Goal: Contribute content: Contribute content

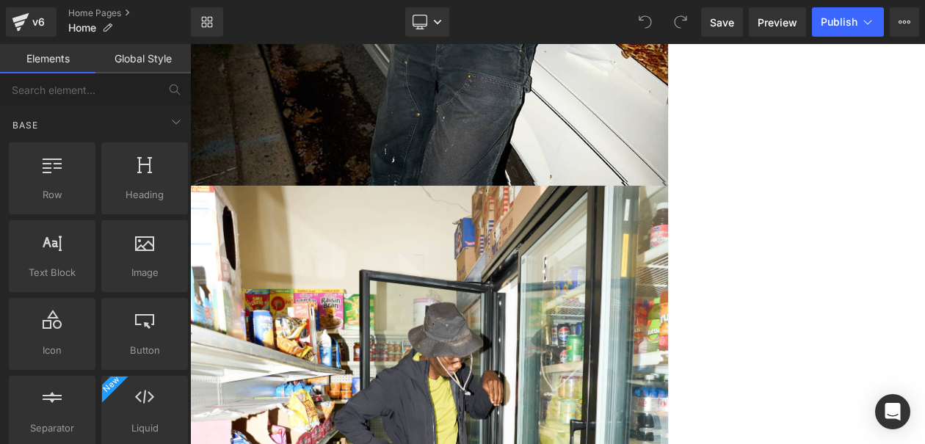
scroll to position [571, 0]
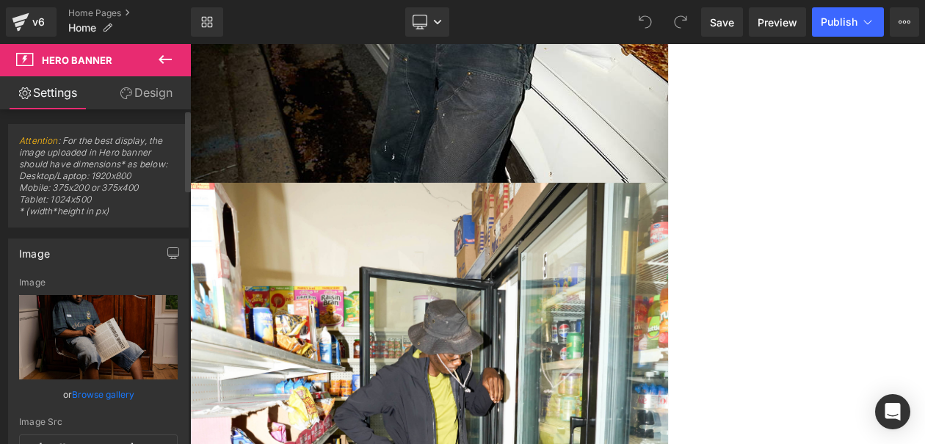
click at [115, 392] on link "Browse gallery" at bounding box center [103, 395] width 62 height 26
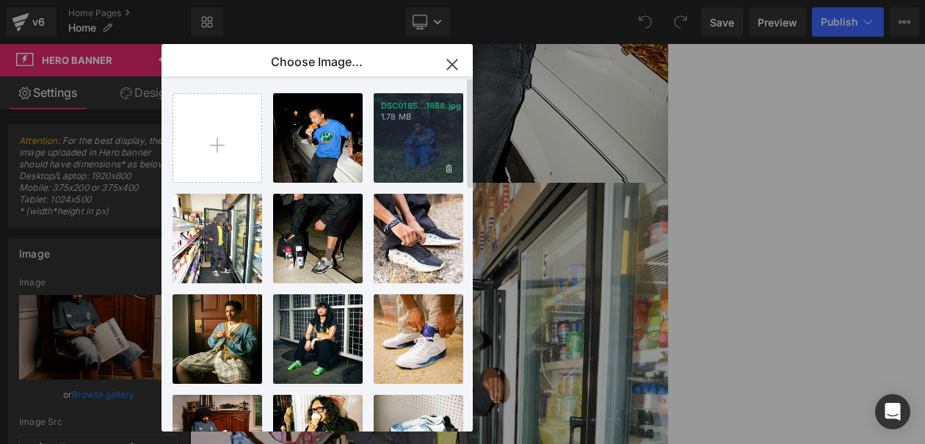
click at [391, 157] on div "DSC0185...1858.jpg 1.78 MB" at bounding box center [419, 138] width 90 height 90
type input "[URL][DOMAIN_NAME]"
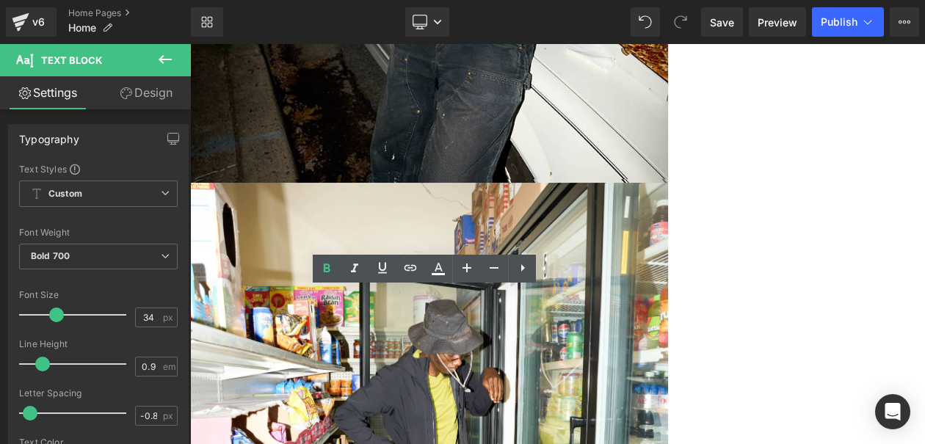
drag, startPoint x: 585, startPoint y: 352, endPoint x: 322, endPoint y: 299, distance: 269.0
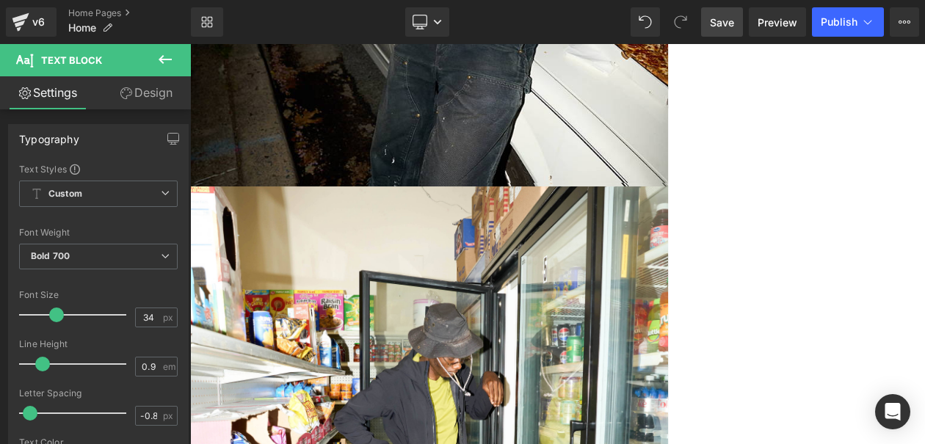
click at [706, 24] on link "Save" at bounding box center [722, 21] width 42 height 29
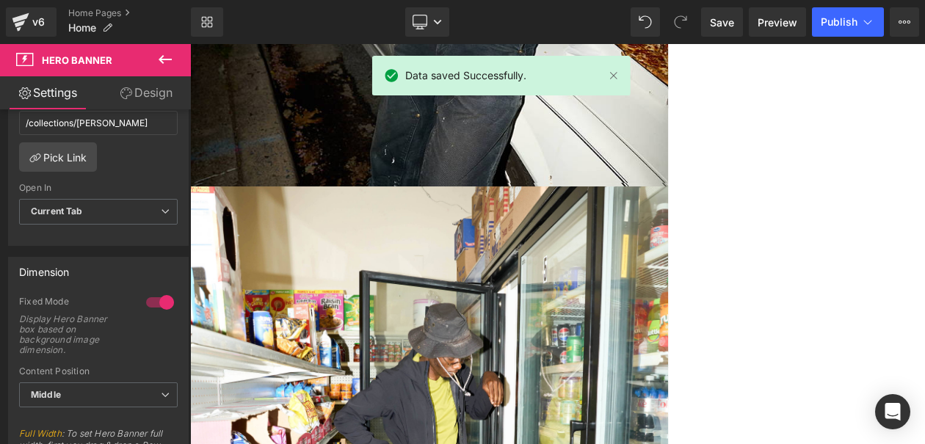
scroll to position [463, 0]
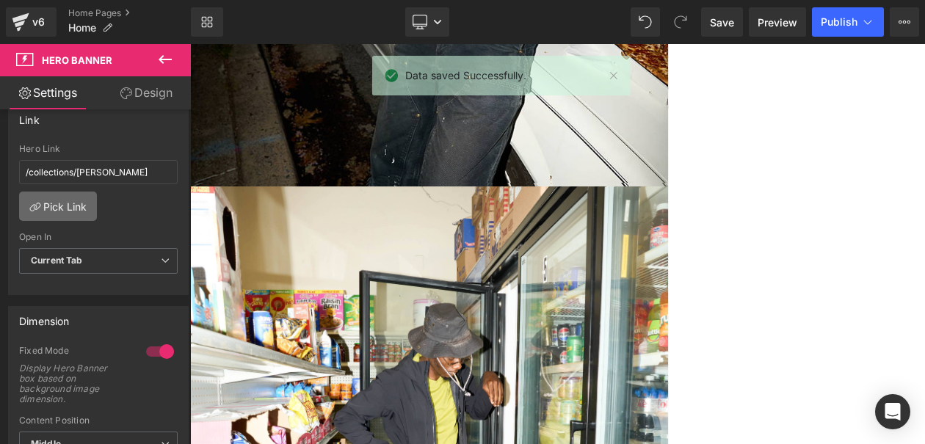
click at [84, 198] on link "Pick Link" at bounding box center [58, 206] width 78 height 29
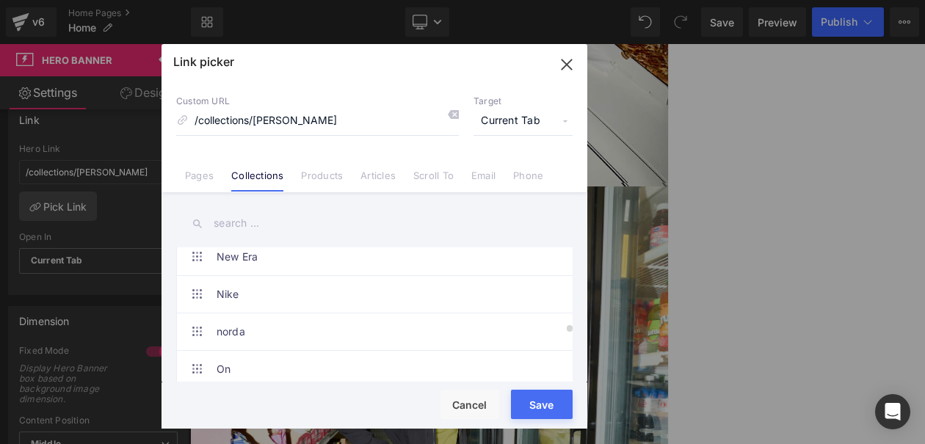
scroll to position [2813, 0]
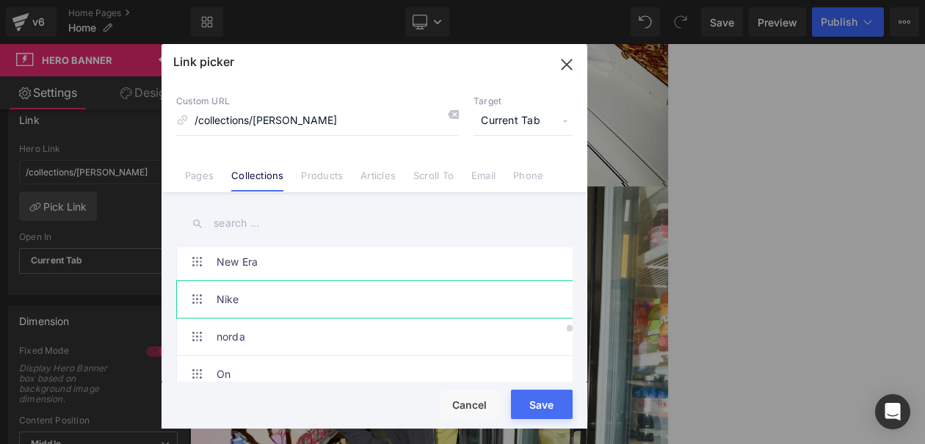
click at [348, 300] on link "Nike" at bounding box center [378, 299] width 323 height 37
type input "/collections/nike"
click at [526, 400] on button "Save" at bounding box center [542, 404] width 62 height 29
type input "/collections/nike"
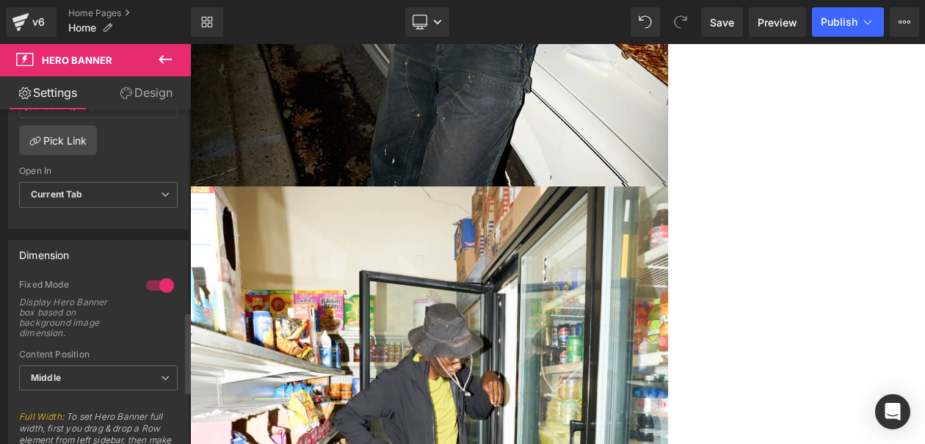
scroll to position [832, 0]
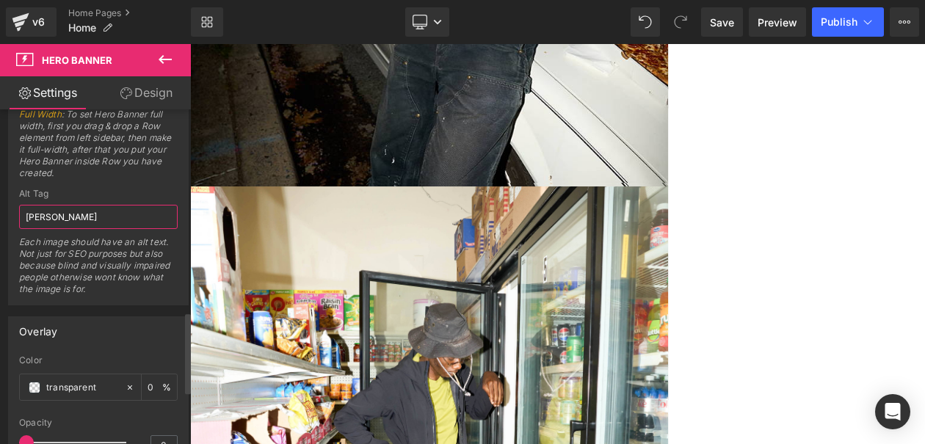
drag, startPoint x: 119, startPoint y: 215, endPoint x: 0, endPoint y: 199, distance: 120.0
click at [0, 199] on div "Dimension 1 Fixed Mode Display Hero Banner box based on background image dimens…" at bounding box center [99, 117] width 198 height 380
type input "B"
type input "NIKE"
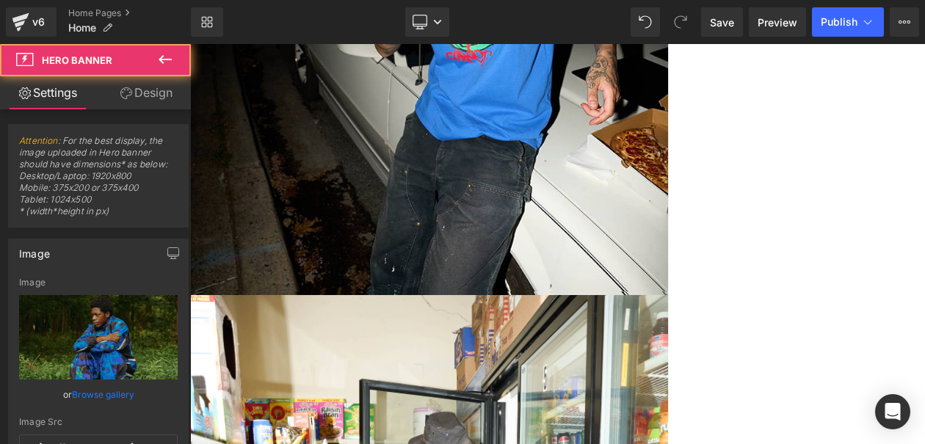
scroll to position [419, 0]
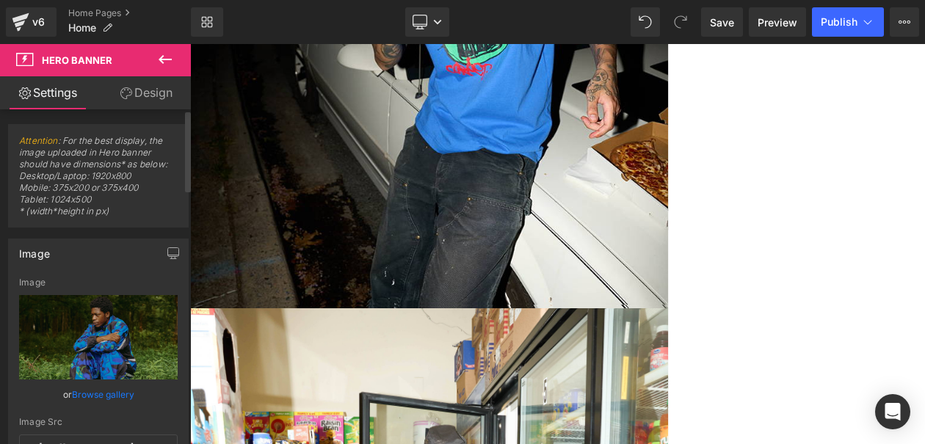
click at [104, 394] on link "Browse gallery" at bounding box center [103, 395] width 62 height 26
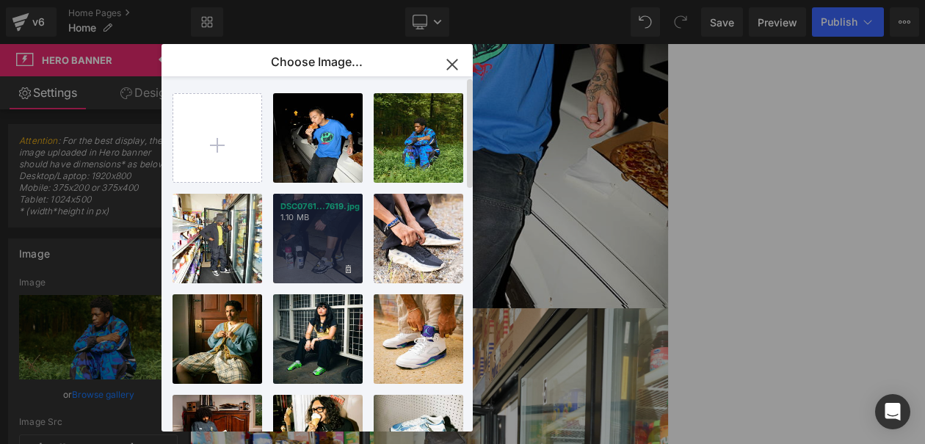
click at [325, 247] on div "DSC0761...7619.jpg 1.10 MB" at bounding box center [318, 239] width 90 height 90
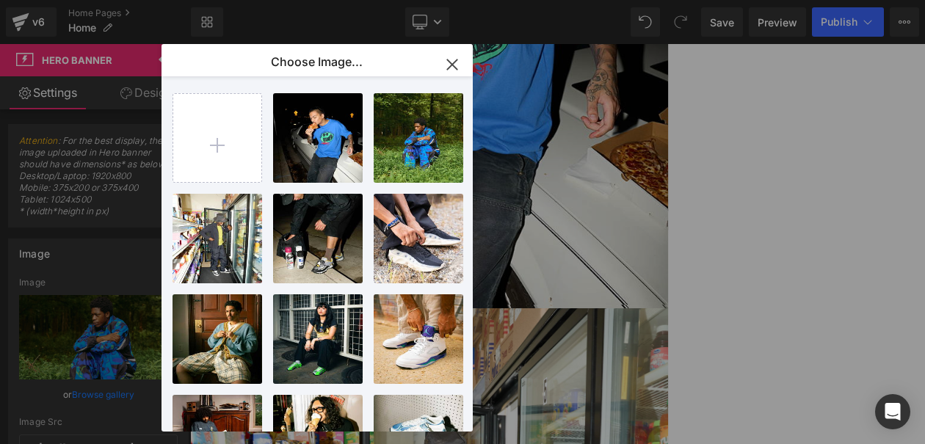
type input "[URL][DOMAIN_NAME]"
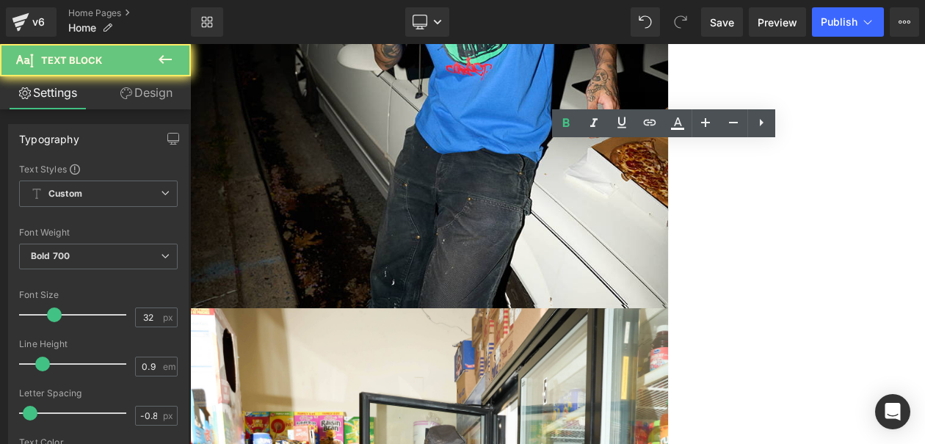
drag, startPoint x: 839, startPoint y: 198, endPoint x: 685, endPoint y: 121, distance: 172.4
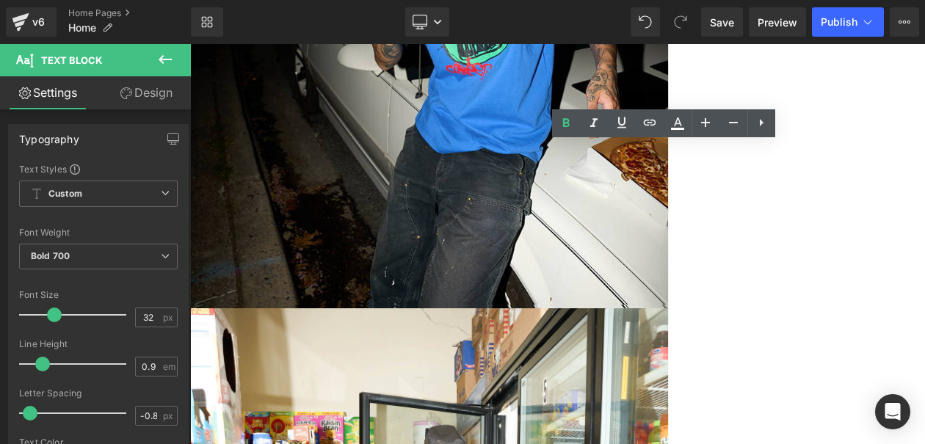
scroll to position [421, 0]
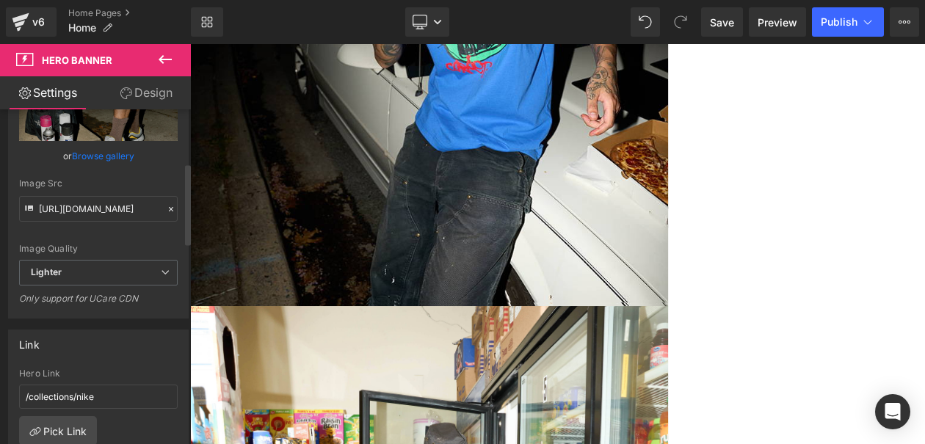
scroll to position [245, 0]
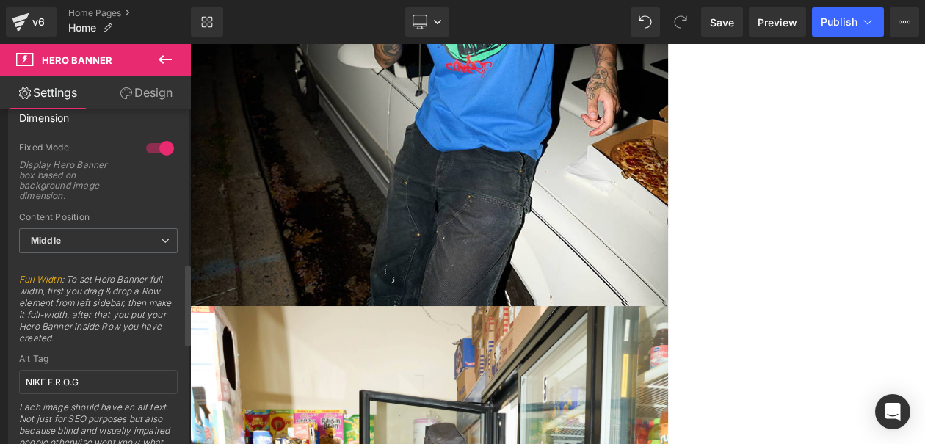
scroll to position [692, 0]
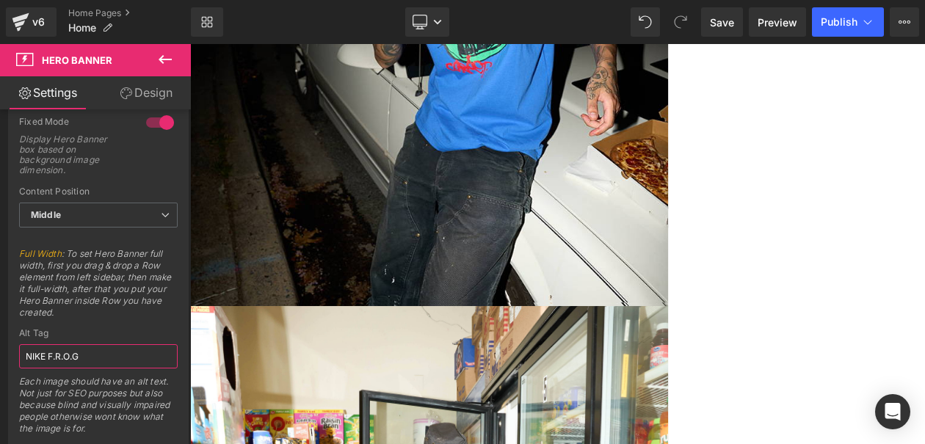
drag, startPoint x: 240, startPoint y: 401, endPoint x: 231, endPoint y: 443, distance: 42.8
type input "NIKE"
click at [719, 12] on link "Save" at bounding box center [722, 21] width 42 height 29
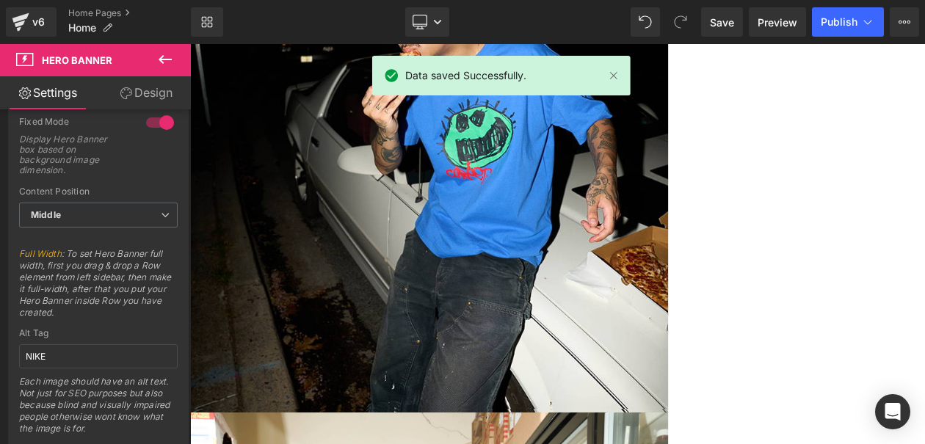
scroll to position [262, 0]
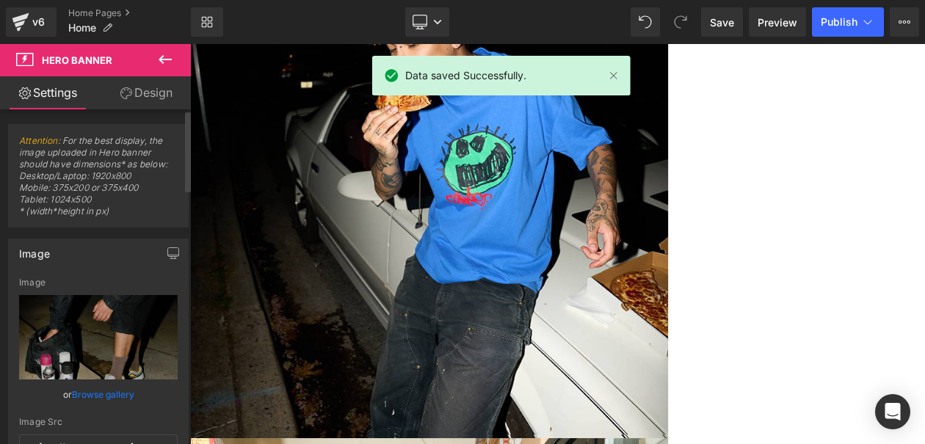
click at [95, 392] on link "Browse gallery" at bounding box center [103, 395] width 62 height 26
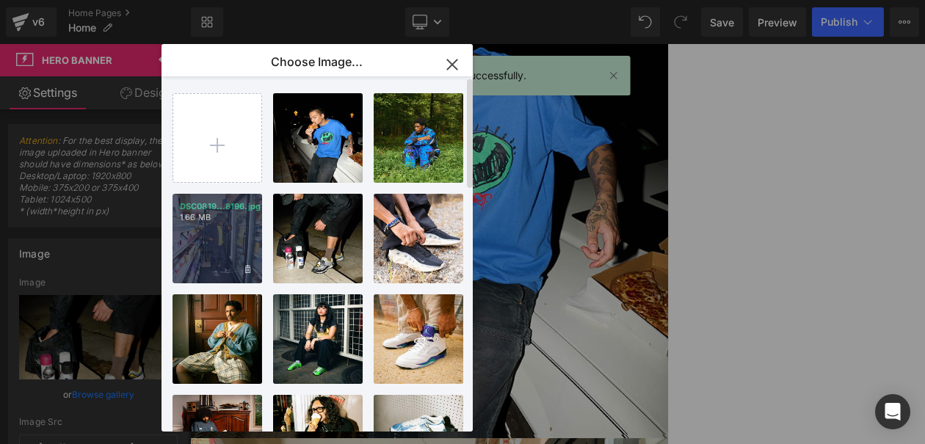
click at [246, 205] on p "DSC0819...8196.jpg" at bounding box center [217, 206] width 75 height 11
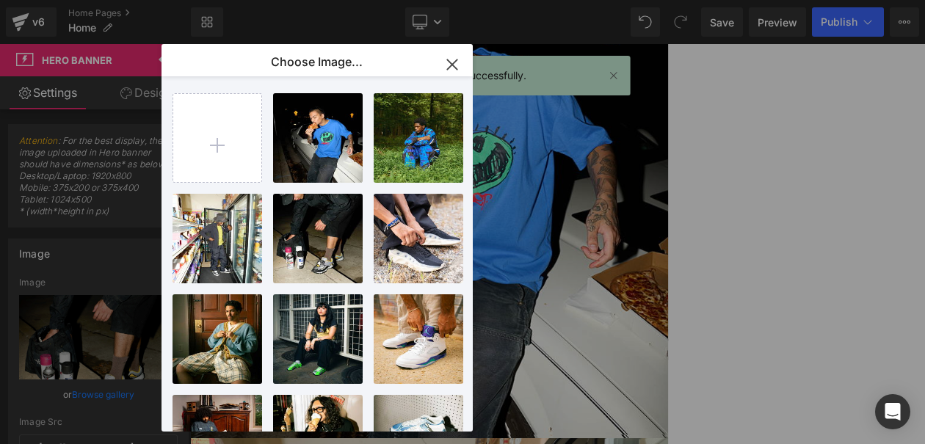
type input "[URL][DOMAIN_NAME]"
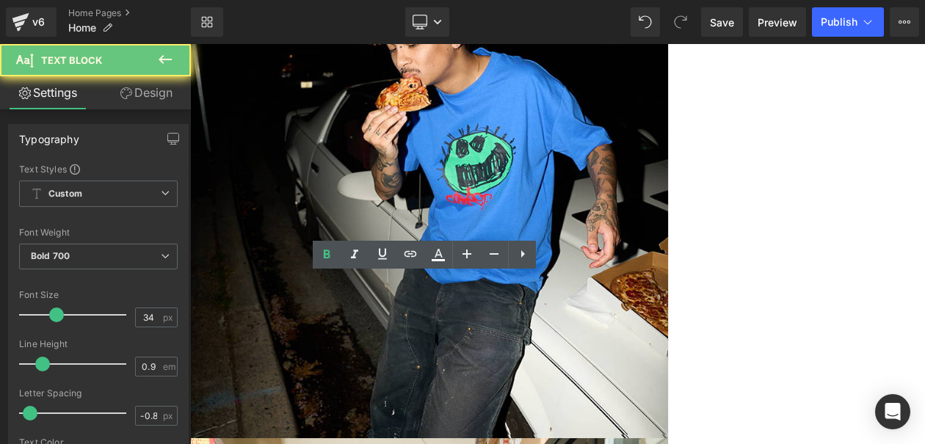
drag, startPoint x: 563, startPoint y: 339, endPoint x: 351, endPoint y: 295, distance: 216.7
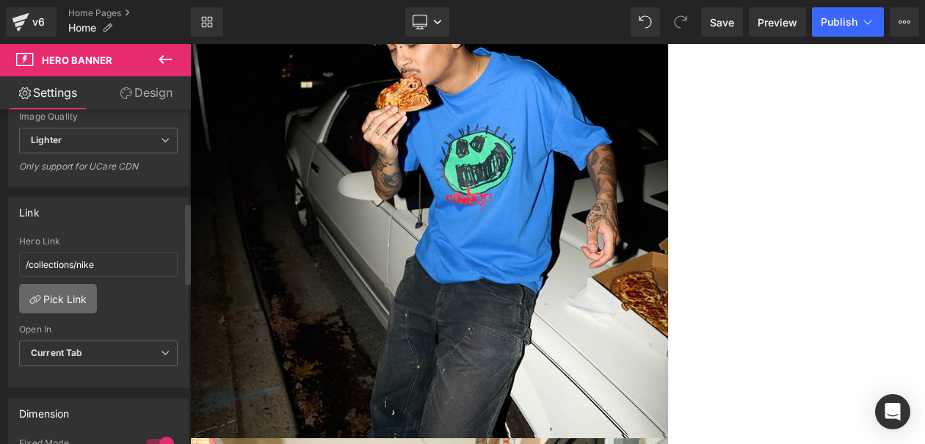
scroll to position [382, 0]
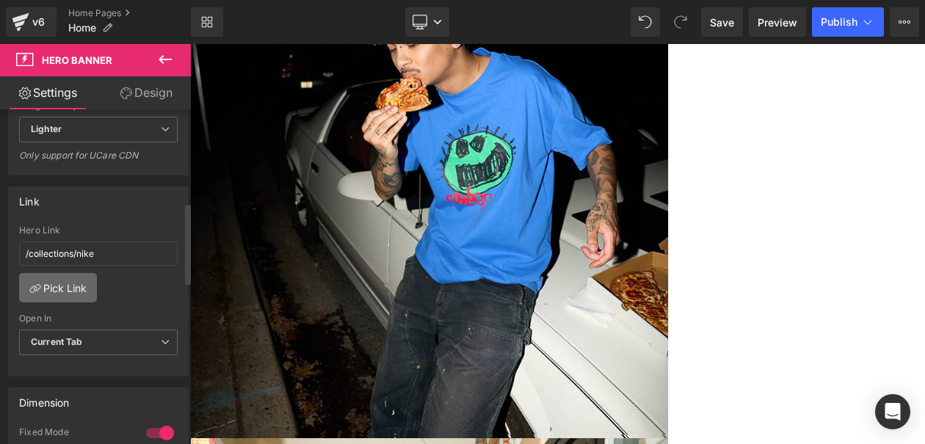
click at [59, 292] on link "Pick Link" at bounding box center [58, 287] width 78 height 29
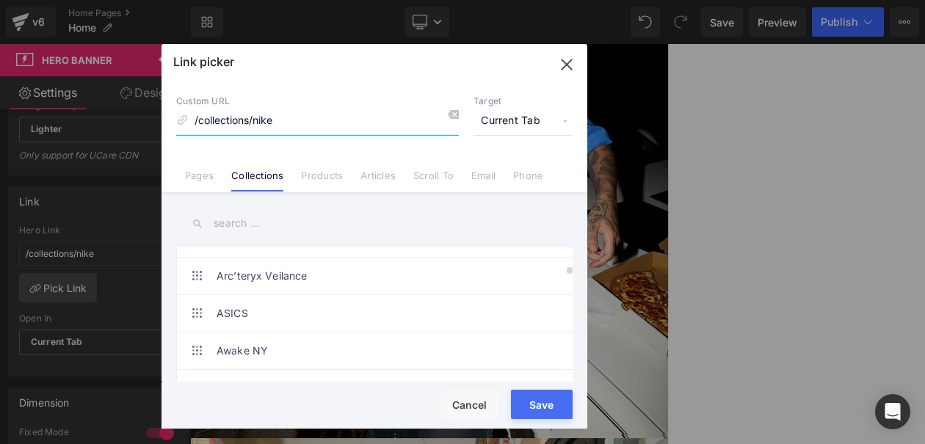
scroll to position [635, 0]
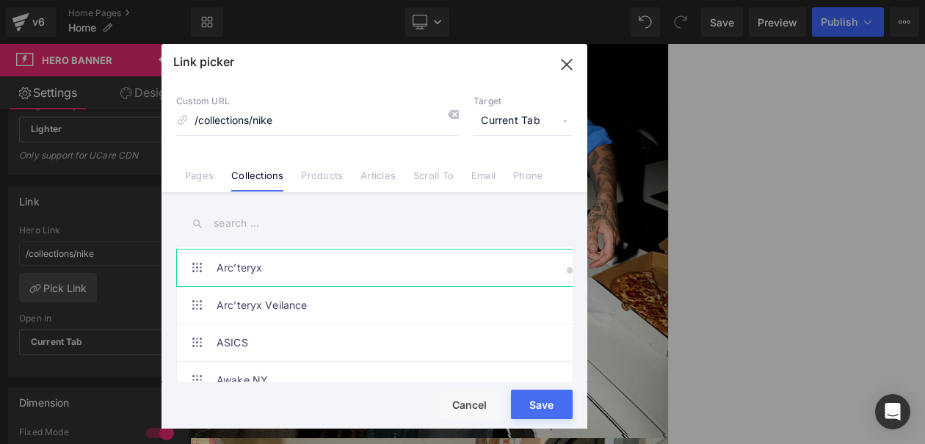
click at [329, 282] on link "Arc’teryx" at bounding box center [378, 268] width 323 height 37
type input "/collections/arc-teryx"
click at [540, 392] on button "Save" at bounding box center [542, 404] width 62 height 29
type input "/collections/arc-teryx"
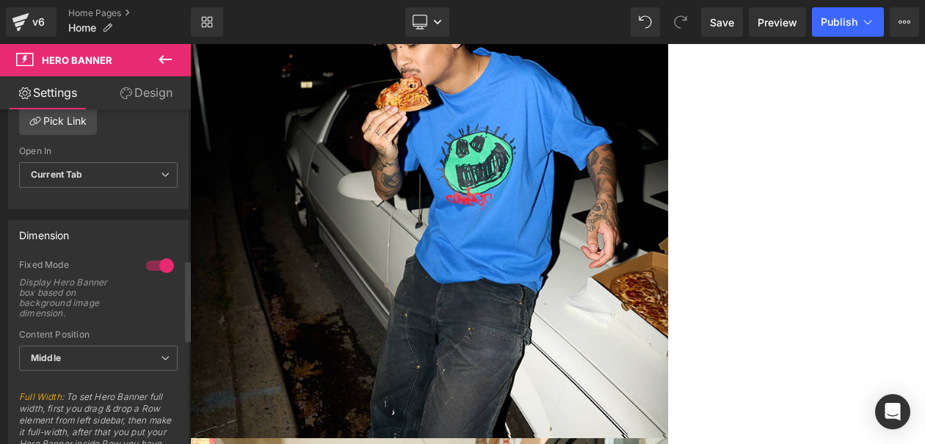
scroll to position [759, 0]
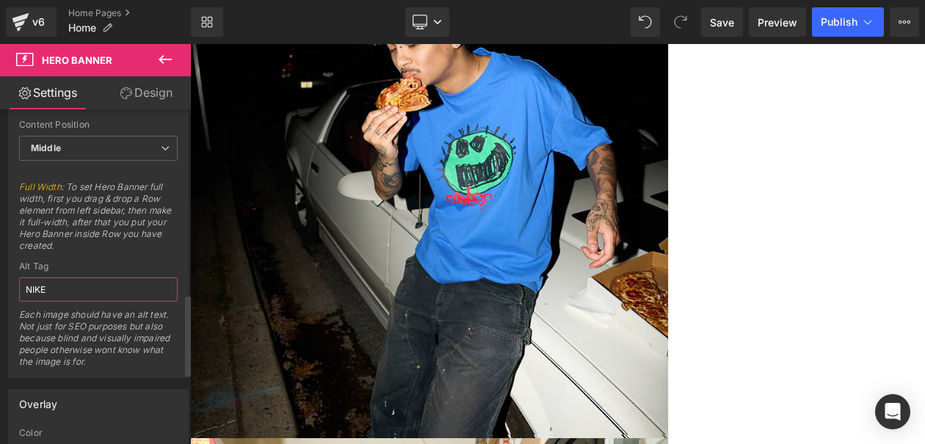
drag, startPoint x: 118, startPoint y: 288, endPoint x: 0, endPoint y: 286, distance: 118.2
click at [67, 288] on input "NIKE" at bounding box center [98, 290] width 159 height 24
type input "N"
type input "ARC'TERYX"
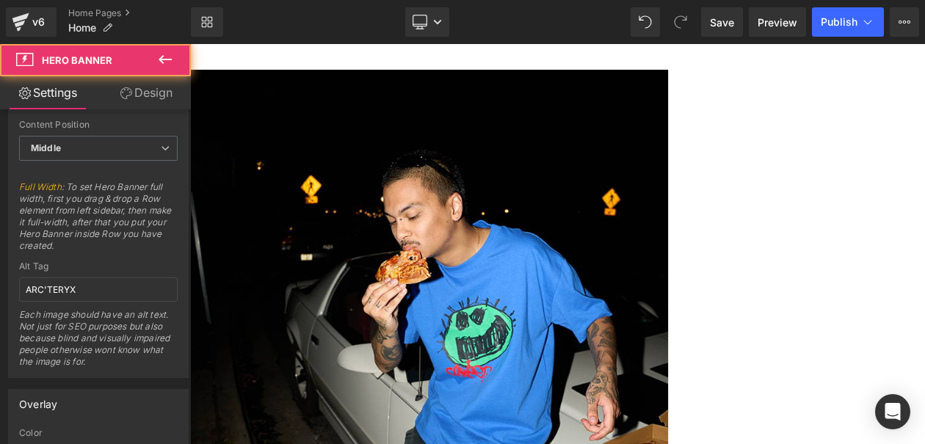
scroll to position [40, 0]
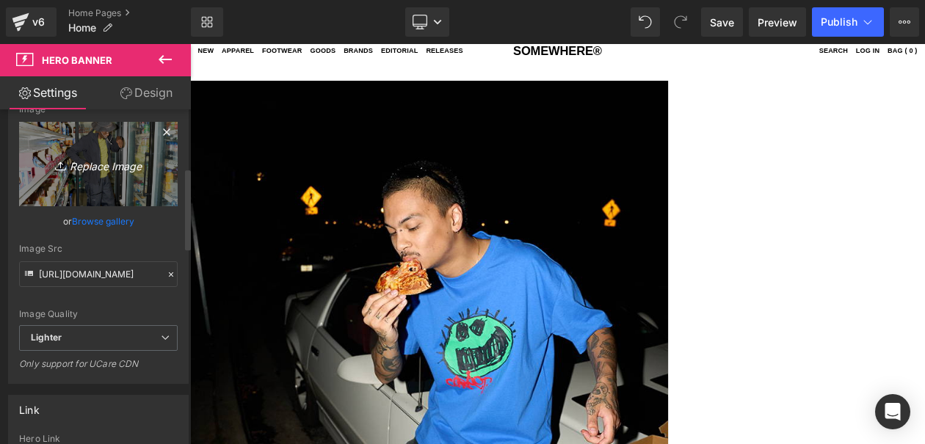
scroll to position [239, 0]
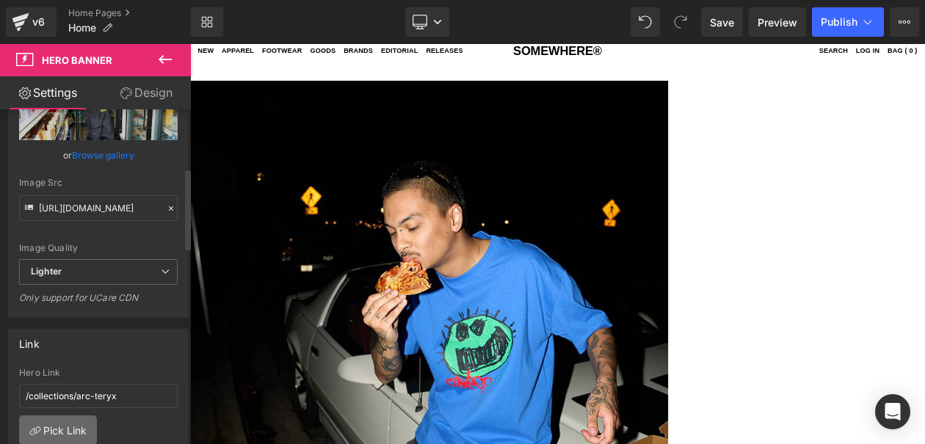
click at [70, 424] on link "Pick Link" at bounding box center [58, 430] width 78 height 29
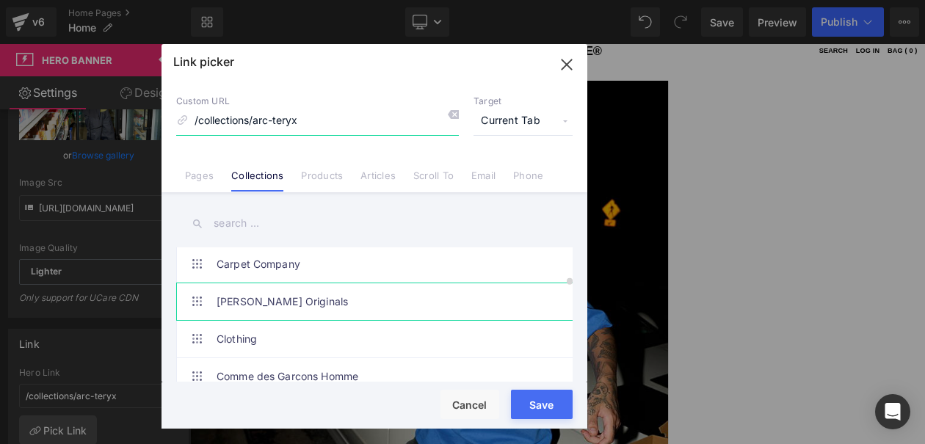
scroll to position [1040, 0]
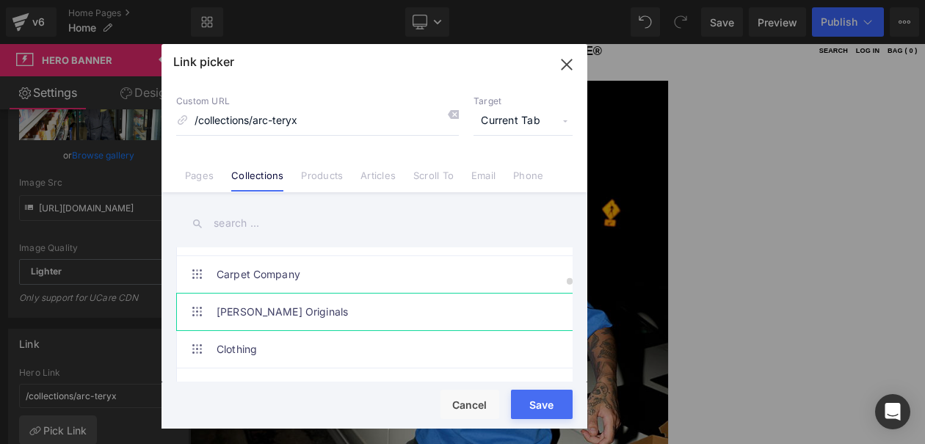
click at [294, 280] on link "Carpet Company" at bounding box center [378, 274] width 323 height 37
type input "/collections/carpet-company"
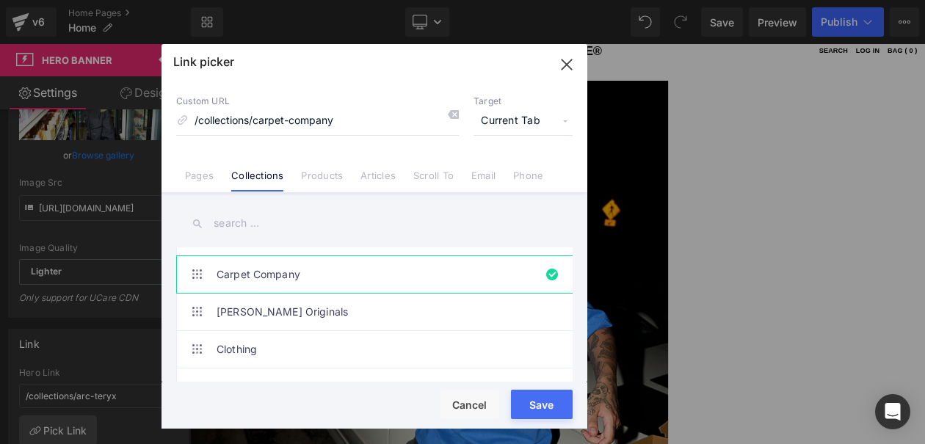
click at [537, 390] on button "Save" at bounding box center [542, 404] width 62 height 29
type input "/collections/carpet-company"
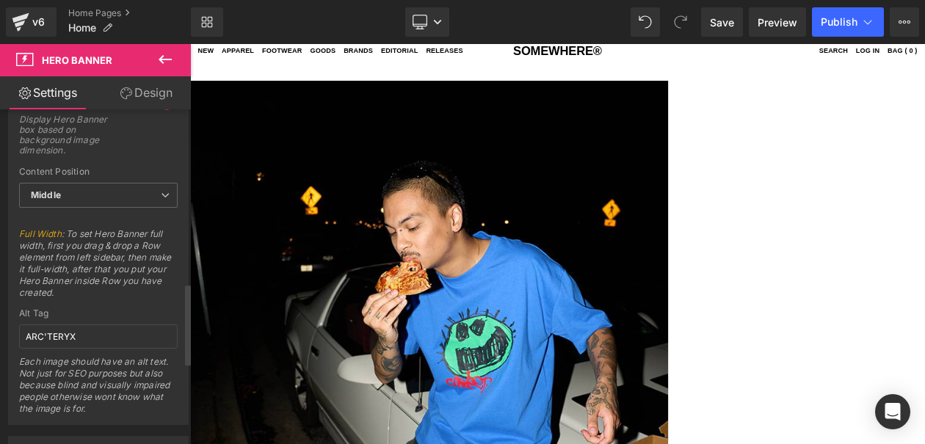
scroll to position [714, 0]
drag, startPoint x: 103, startPoint y: 336, endPoint x: 0, endPoint y: 273, distance: 120.3
click at [0, 273] on div "Dimension 1 Fixed Mode Display Hero Banner box based on background image dimens…" at bounding box center [99, 235] width 198 height 380
type input "CARPET COMPANY"
click at [716, 29] on span "Save" at bounding box center [722, 22] width 24 height 15
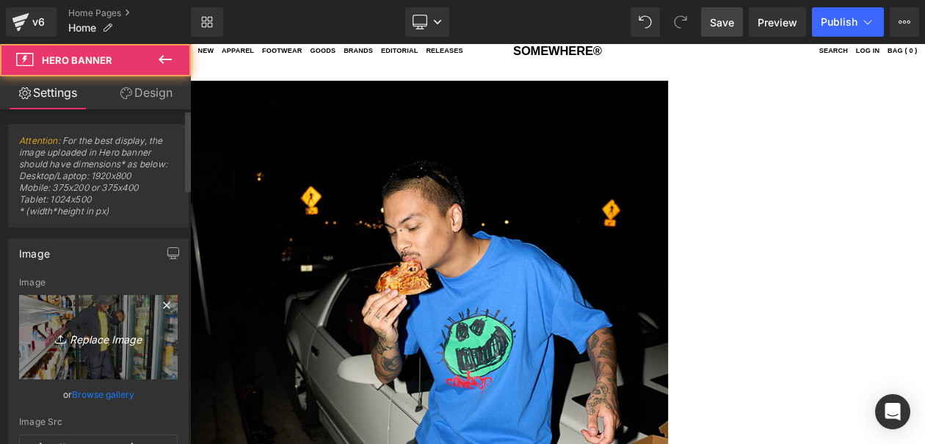
scroll to position [8, 0]
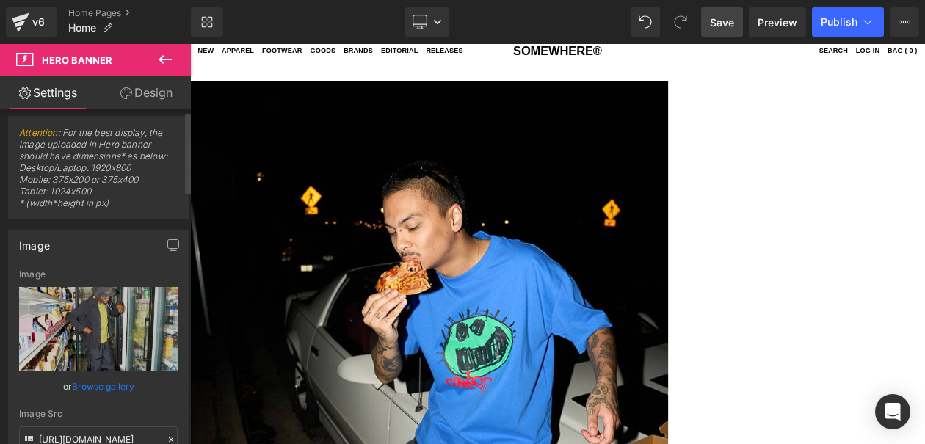
click at [116, 394] on link "Browse gallery" at bounding box center [103, 387] width 62 height 26
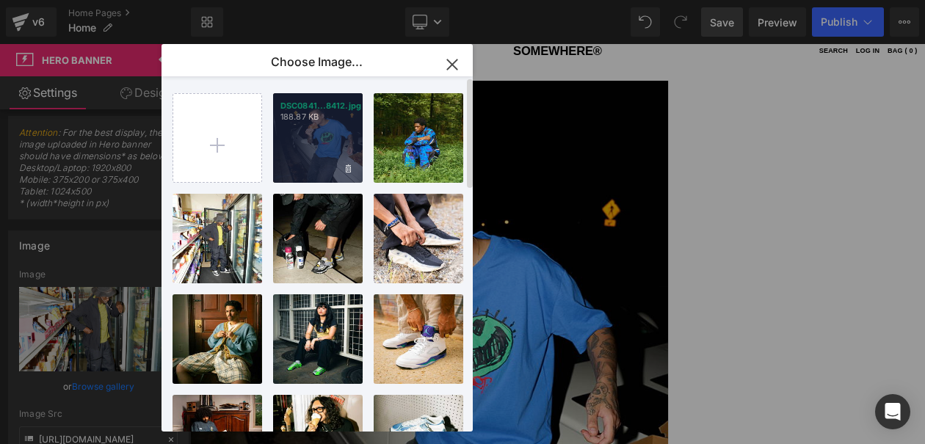
click at [344, 148] on div "DSC0841...8412.jpg 188.87 KB" at bounding box center [318, 138] width 90 height 90
type input "[URL][DOMAIN_NAME]"
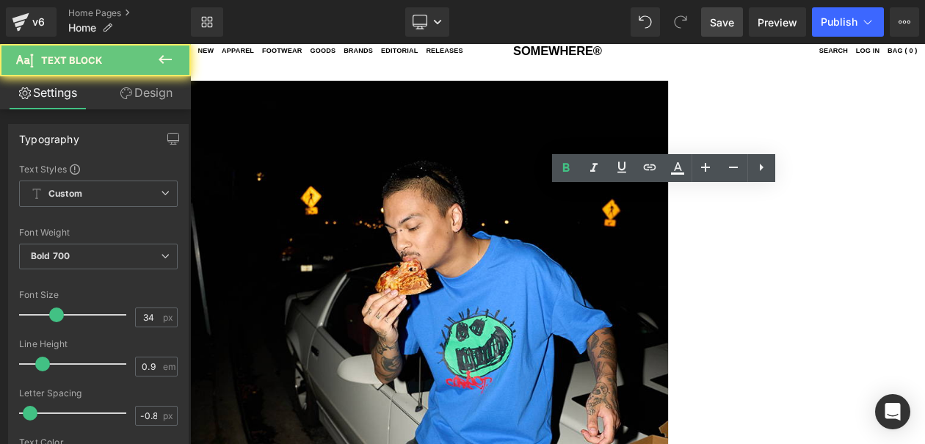
drag, startPoint x: 860, startPoint y: 231, endPoint x: 564, endPoint y: 162, distance: 303.7
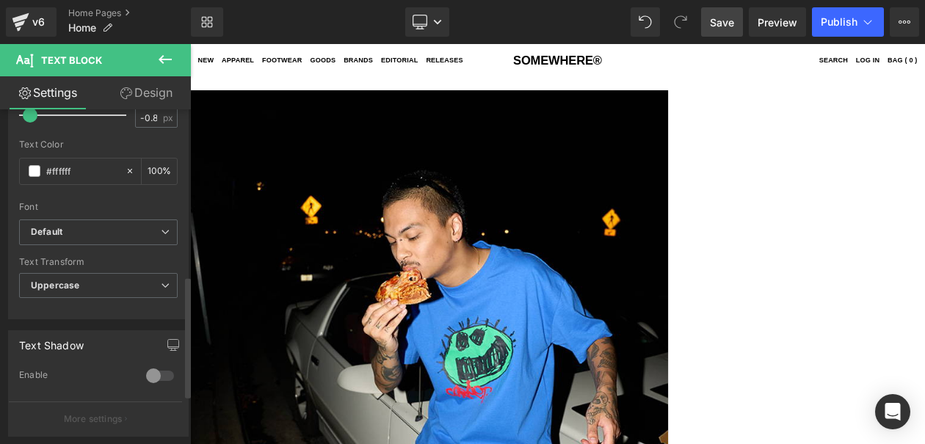
scroll to position [459, 0]
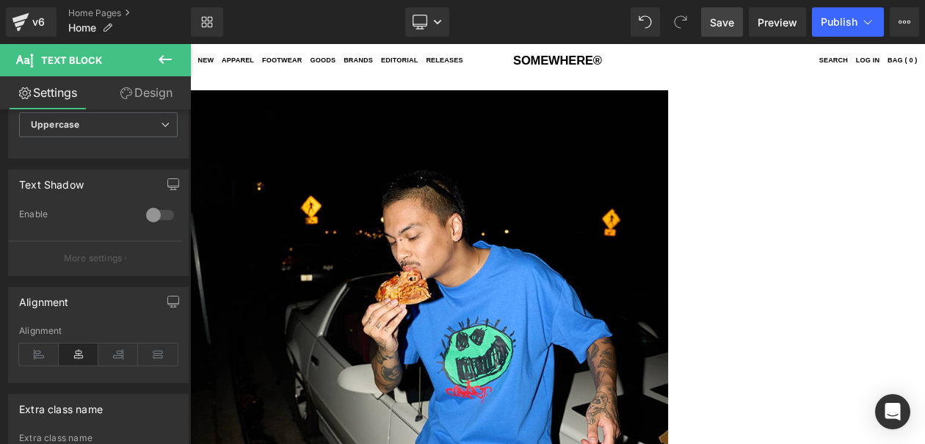
click at [729, 22] on span "Save" at bounding box center [722, 22] width 24 height 15
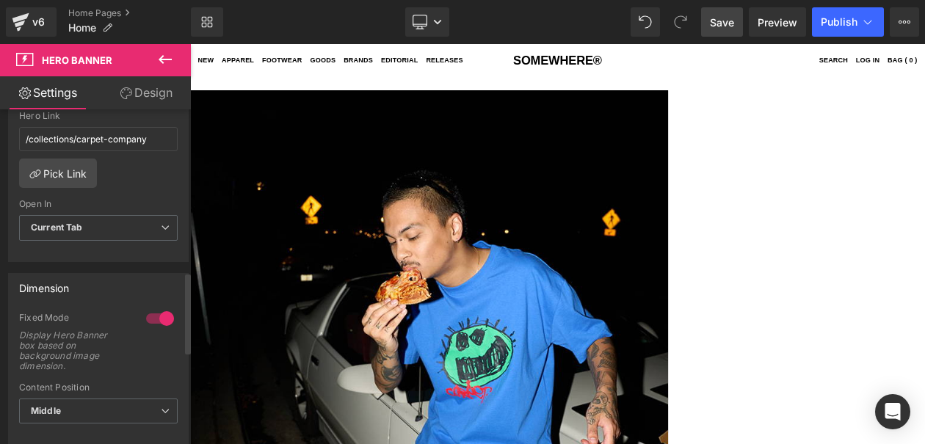
scroll to position [668, 0]
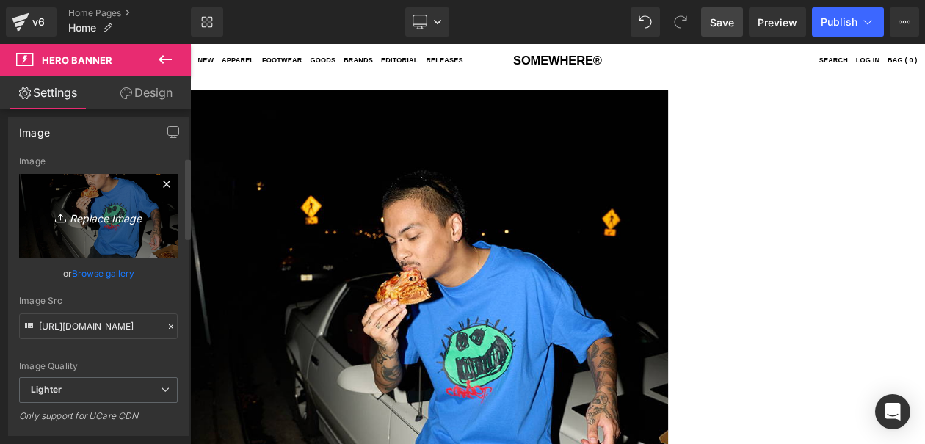
scroll to position [216, 0]
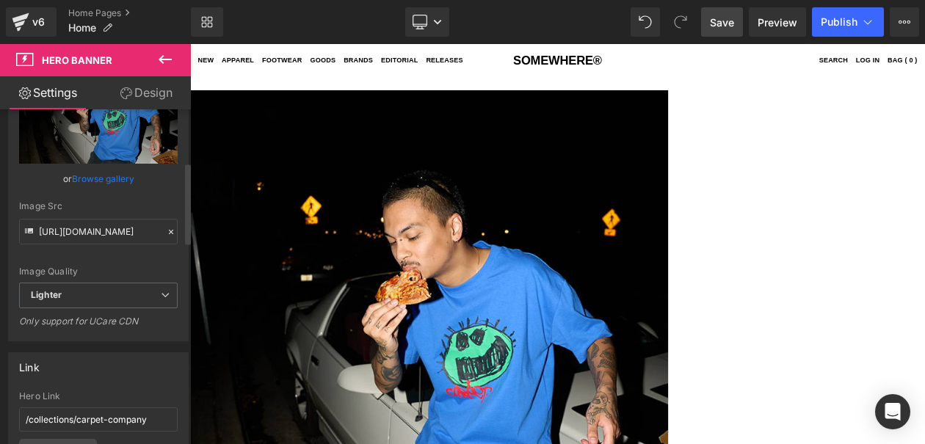
click at [106, 183] on link "Browse gallery" at bounding box center [103, 179] width 62 height 26
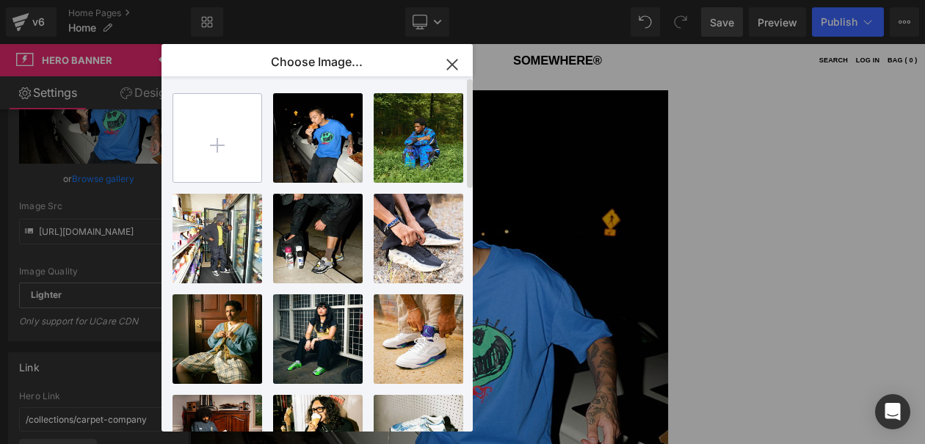
click at [214, 154] on input "file" at bounding box center [217, 138] width 88 height 88
type input "C:\fakepath\DSC08756.jpg"
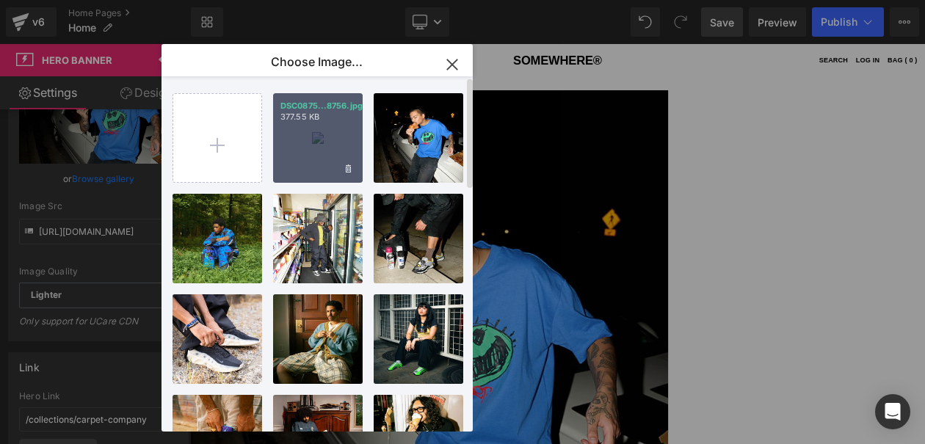
click at [321, 121] on p "377.55 KB" at bounding box center [317, 117] width 75 height 11
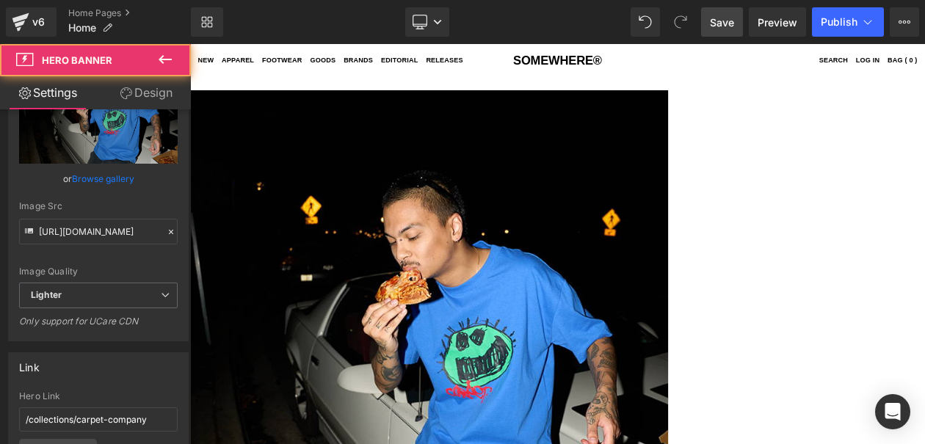
click at [91, 175] on link "Browse gallery" at bounding box center [103, 179] width 62 height 26
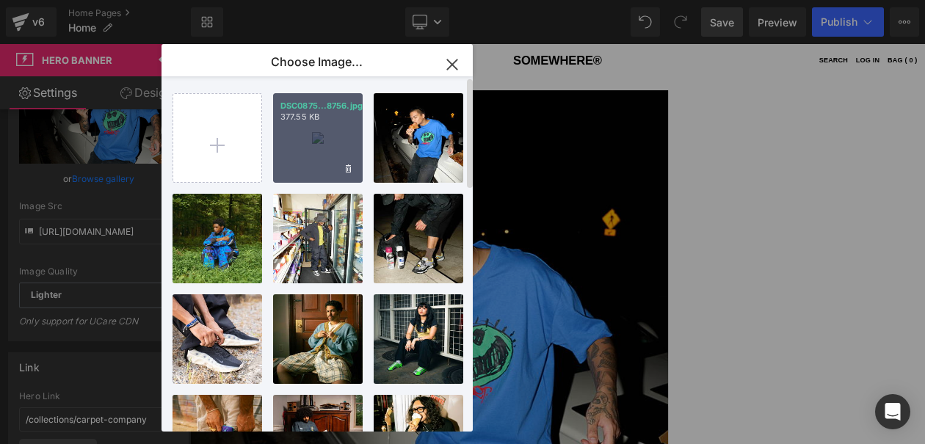
click at [294, 128] on div "DSC0875...8756.jpg 377.55 KB" at bounding box center [318, 138] width 90 height 90
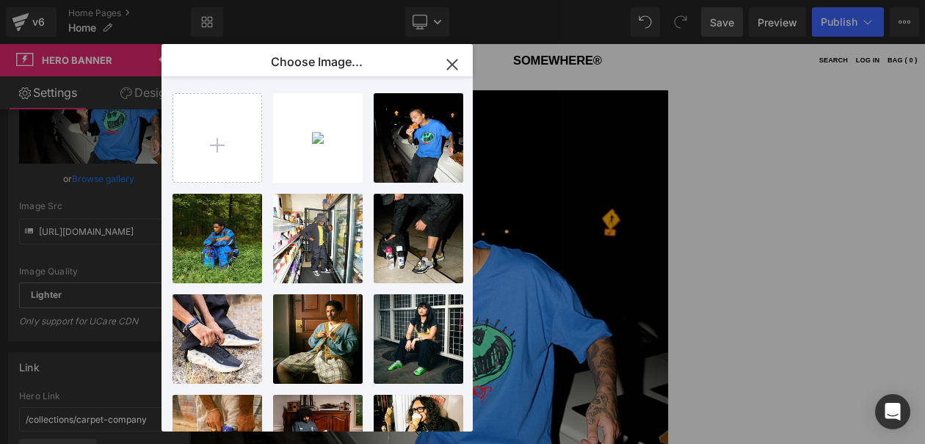
type input "[URL][DOMAIN_NAME]"
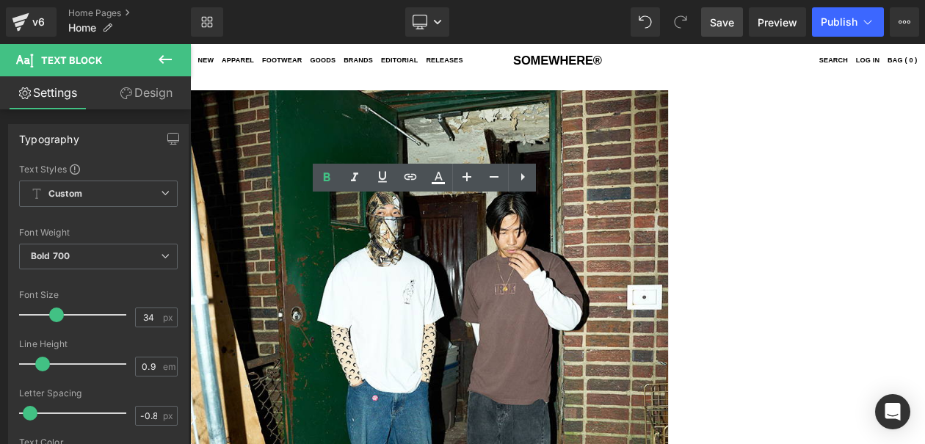
drag, startPoint x: 563, startPoint y: 260, endPoint x: 363, endPoint y: 173, distance: 217.7
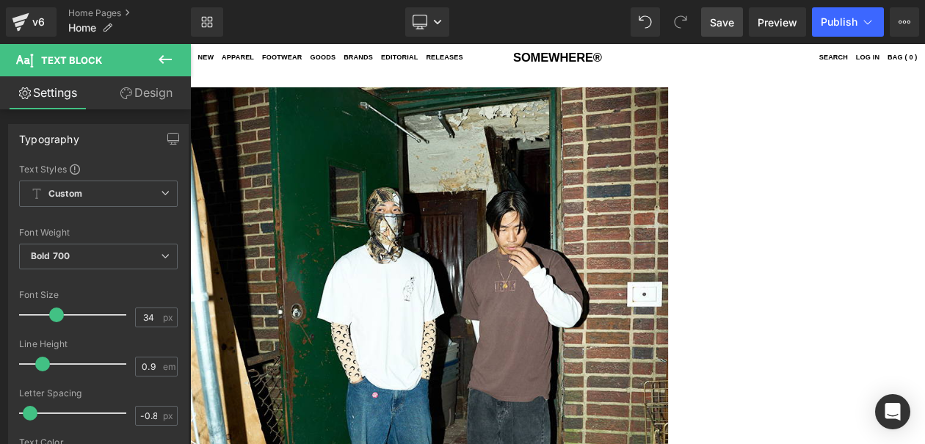
scroll to position [29, 0]
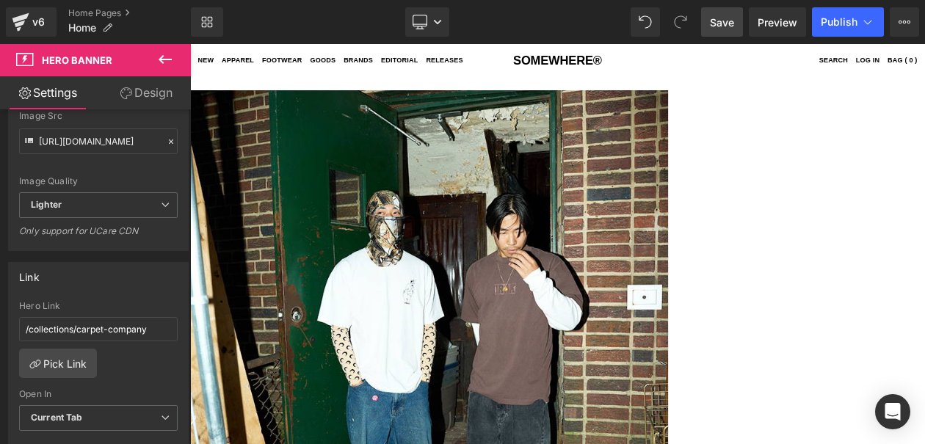
scroll to position [308, 0]
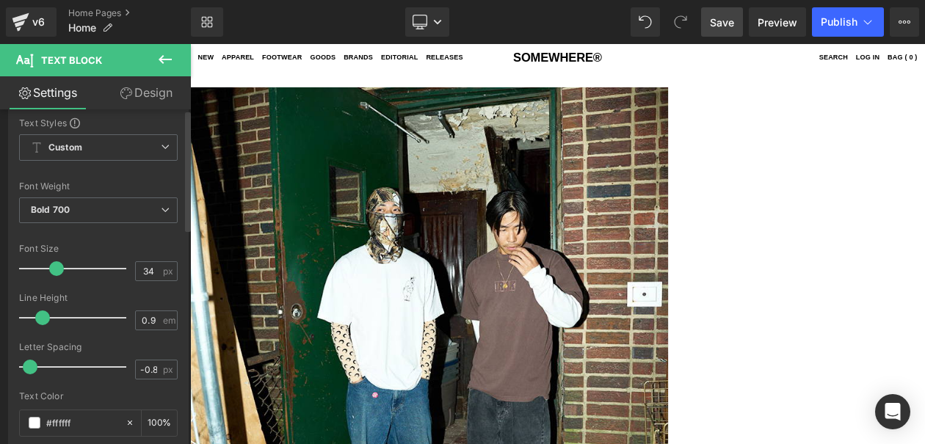
scroll to position [0, 0]
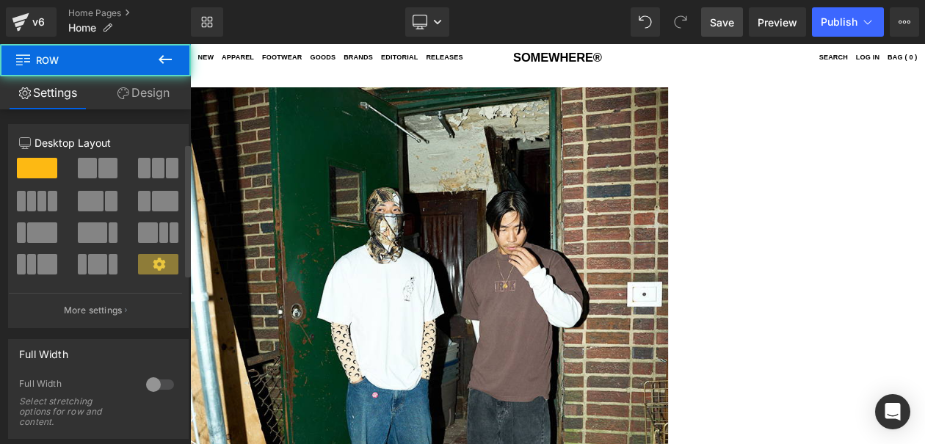
scroll to position [362, 0]
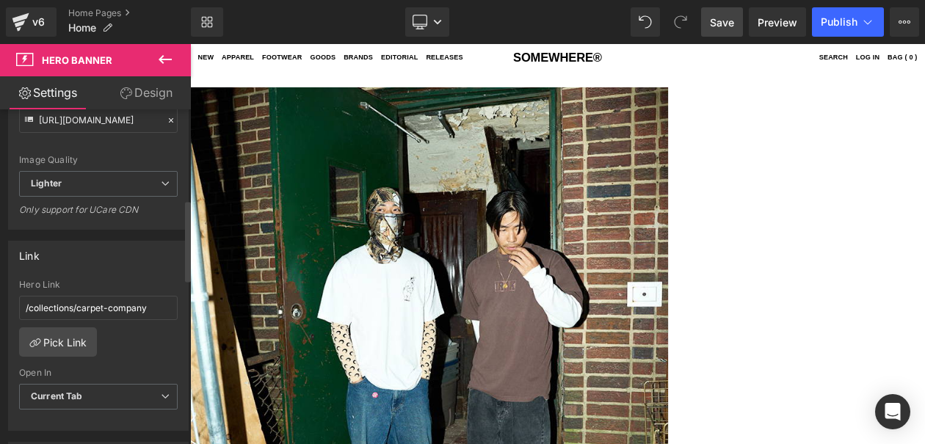
scroll to position [370, 0]
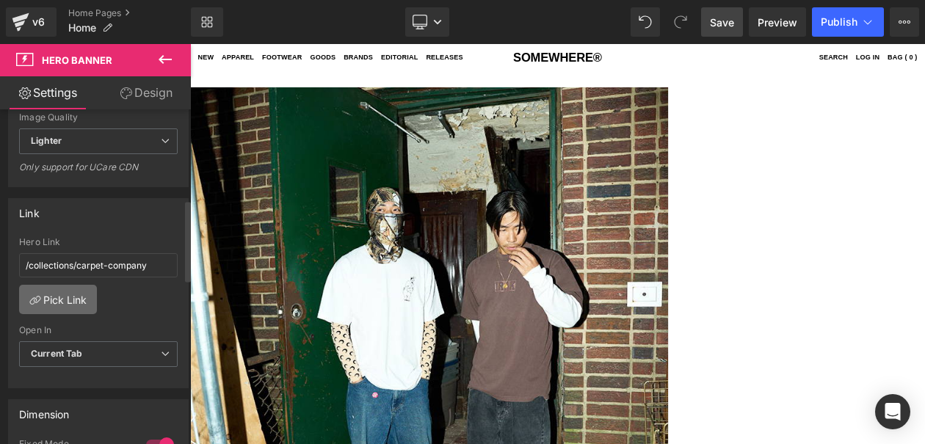
click at [76, 308] on link "Pick Link" at bounding box center [58, 299] width 78 height 29
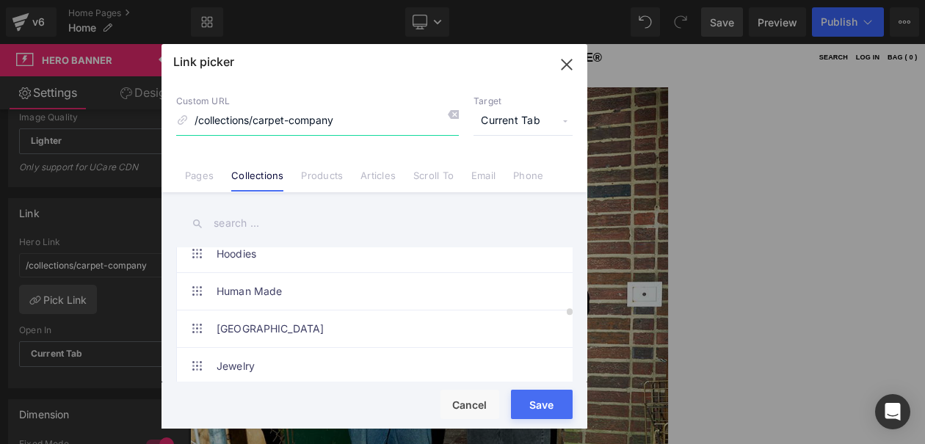
scroll to position [2190, 0]
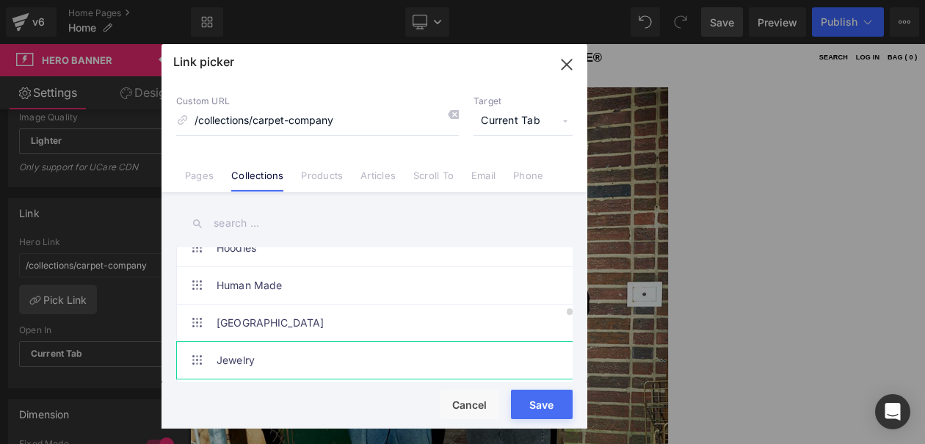
click at [398, 344] on link "Jewelry" at bounding box center [378, 360] width 323 height 37
click at [394, 323] on link "[GEOGRAPHIC_DATA]" at bounding box center [378, 323] width 323 height 37
type input "/collections/[GEOGRAPHIC_DATA]"
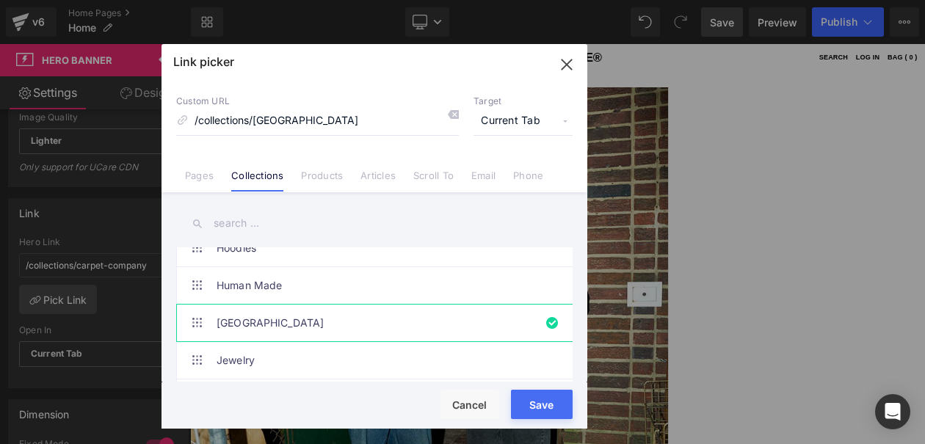
click at [538, 405] on button "Save" at bounding box center [542, 404] width 62 height 29
type input "/collections/[GEOGRAPHIC_DATA]"
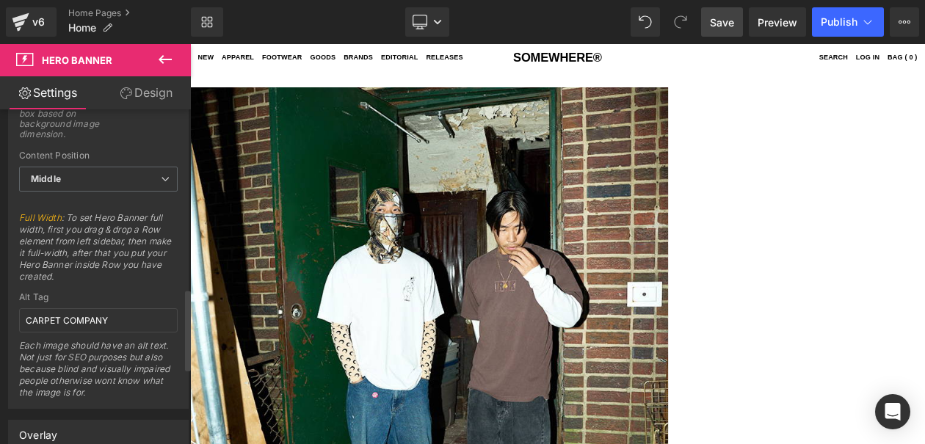
scroll to position [737, 0]
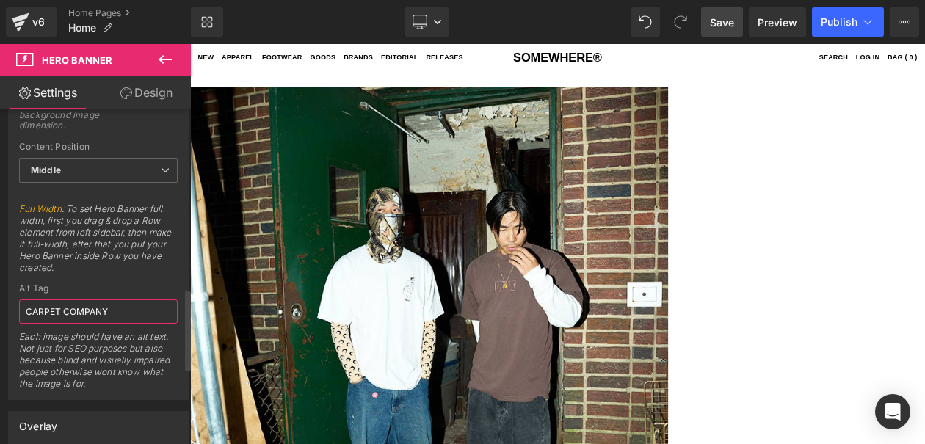
drag, startPoint x: 138, startPoint y: 305, endPoint x: 0, endPoint y: 250, distance: 148.9
click at [15, 260] on div "1 Fixed Mode Display Hero Banner box based on background image dimension. Top M…" at bounding box center [98, 235] width 179 height 329
drag, startPoint x: 115, startPoint y: 314, endPoint x: 0, endPoint y: 250, distance: 131.4
click at [54, 295] on div "Alt Tag CARPET COMPANY Each image should have an alt text. Not just for SEO pur…" at bounding box center [98, 341] width 159 height 116
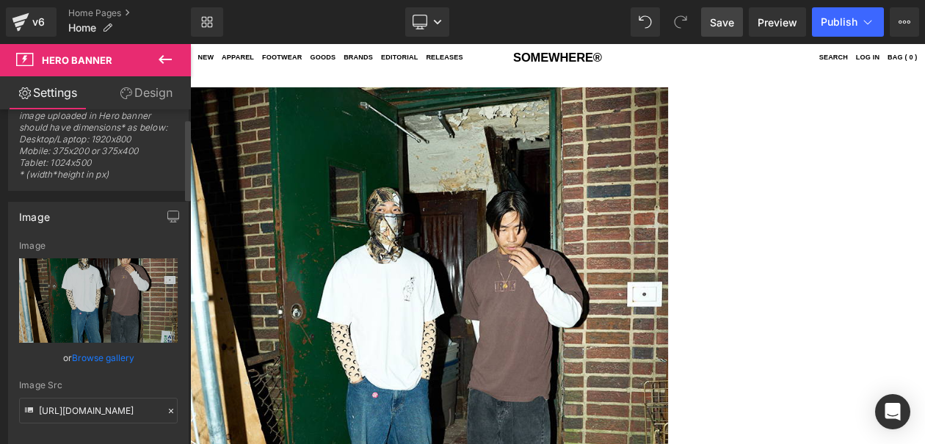
scroll to position [0, 0]
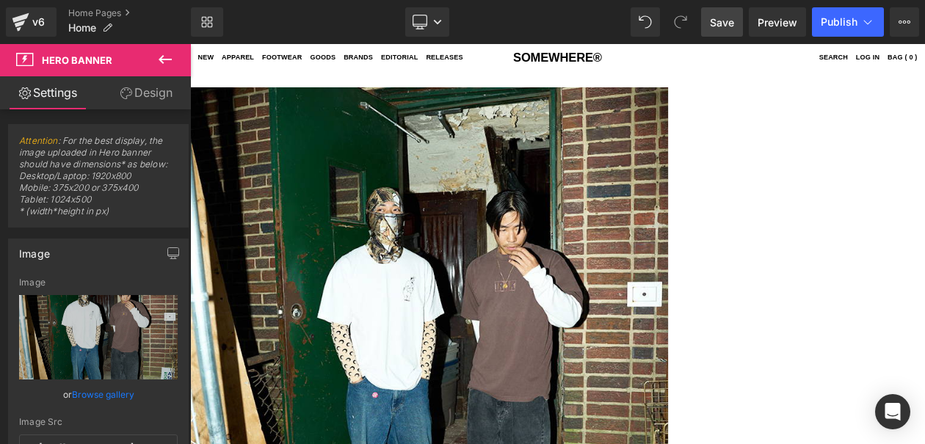
type input "[GEOGRAPHIC_DATA]"
click at [719, 27] on span "Save" at bounding box center [722, 22] width 24 height 15
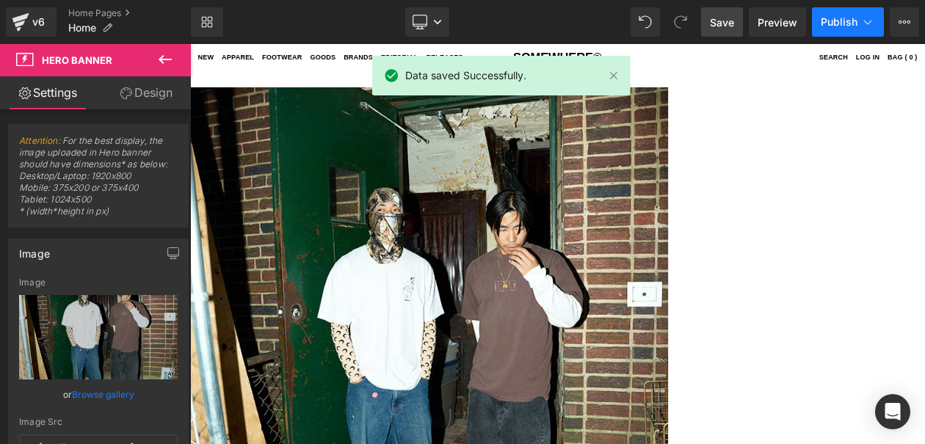
click at [854, 28] on span "Publish" at bounding box center [839, 22] width 37 height 12
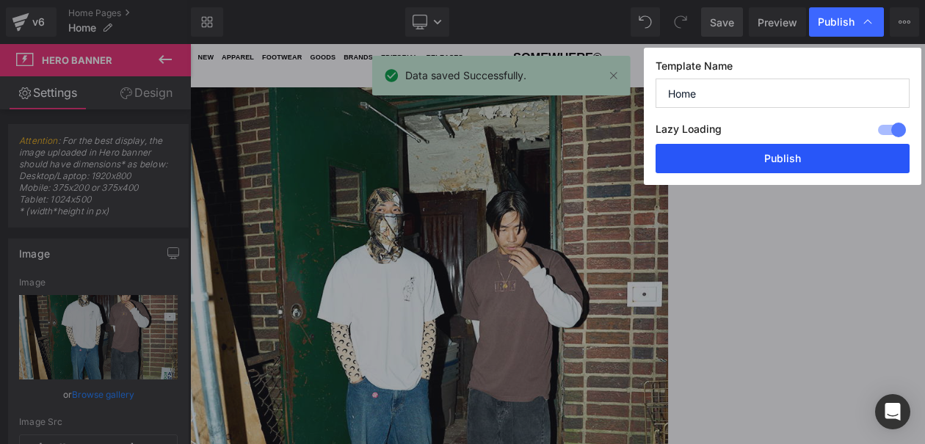
drag, startPoint x: 757, startPoint y: 165, endPoint x: 685, endPoint y: 147, distance: 74.3
click at [757, 165] on button "Publish" at bounding box center [783, 158] width 254 height 29
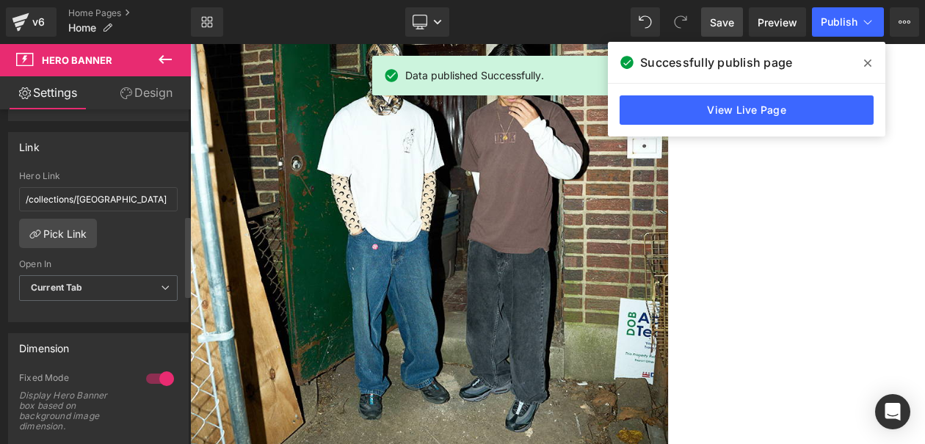
scroll to position [438, 0]
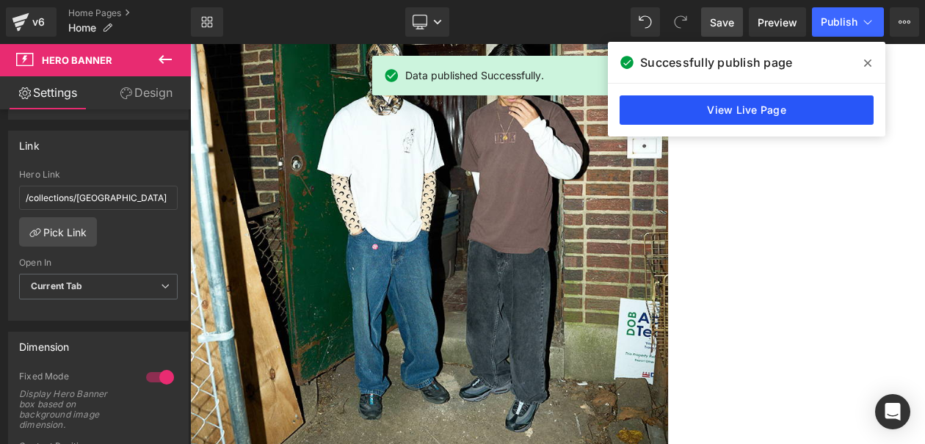
click at [652, 112] on link "View Live Page" at bounding box center [747, 109] width 254 height 29
